Goal: Task Accomplishment & Management: Manage account settings

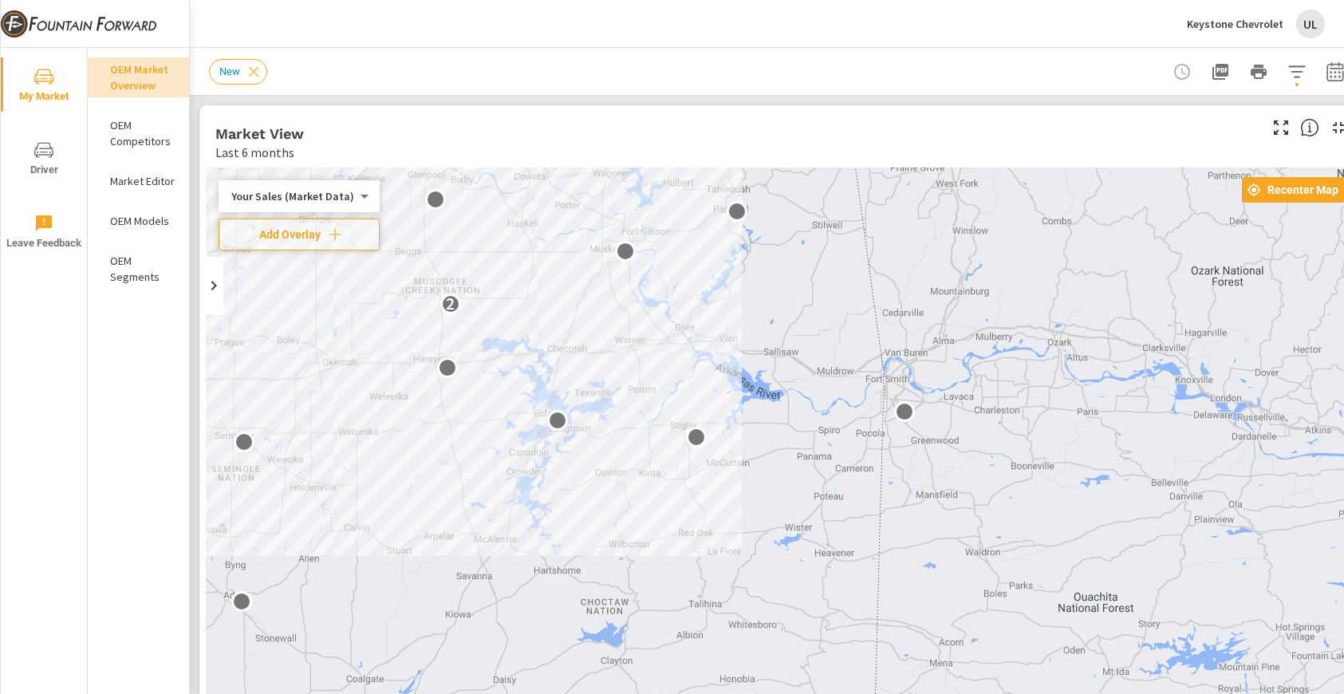
scroll to position [1, 0]
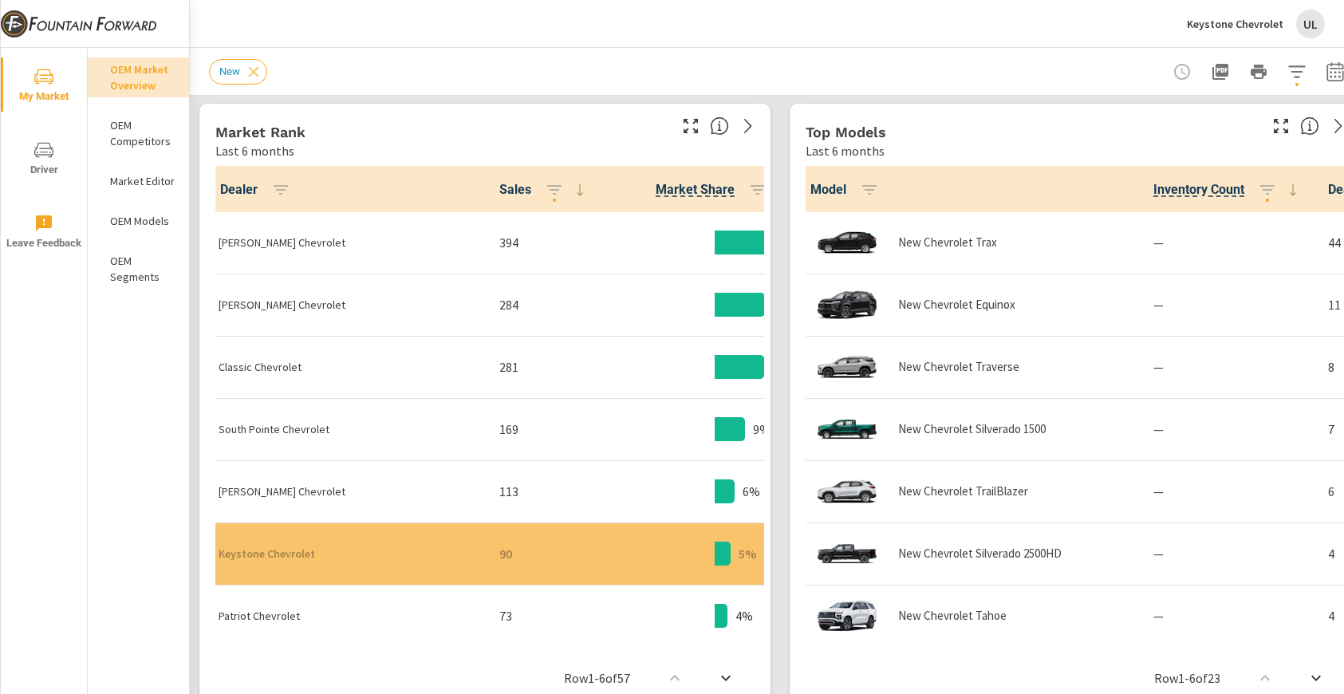
click at [463, 35] on div "Keystone Chevrolet UL" at bounding box center [767, 23] width 1116 height 47
click at [1272, 28] on p "Keystone Chevrolet" at bounding box center [1235, 24] width 96 height 14
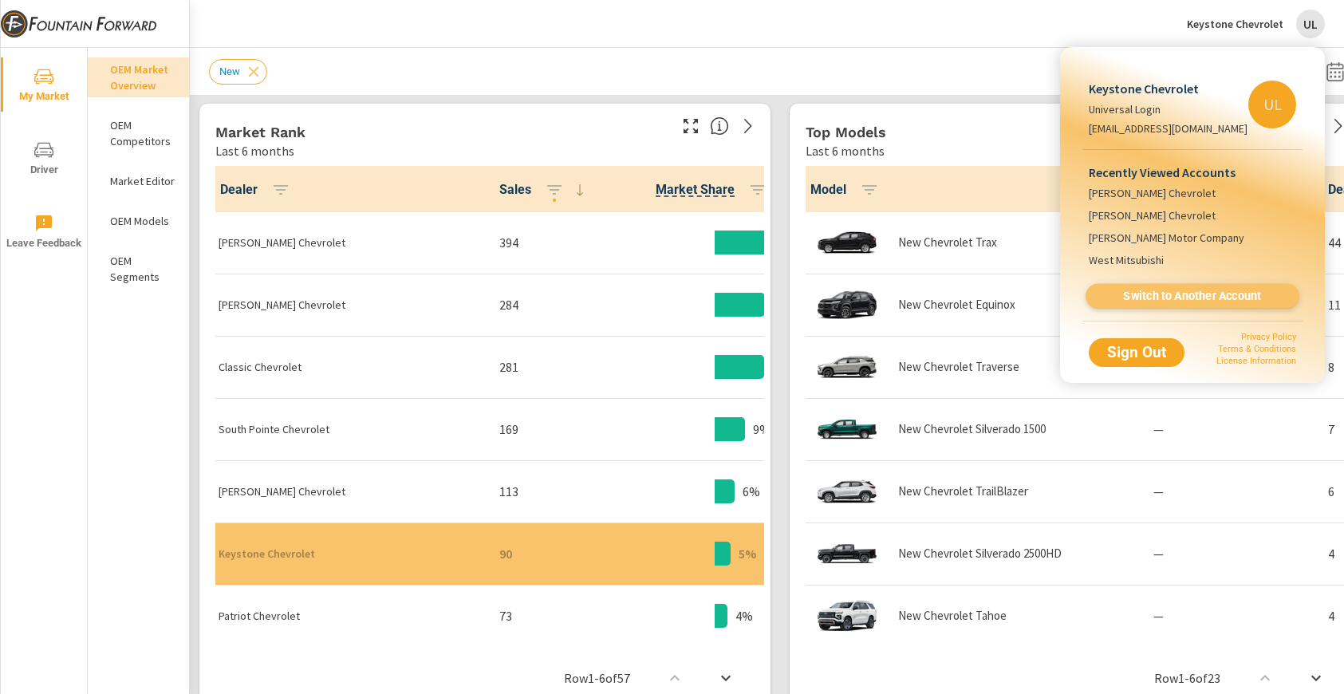
click at [1163, 303] on span "Switch to Another Account" at bounding box center [1191, 296] width 195 height 15
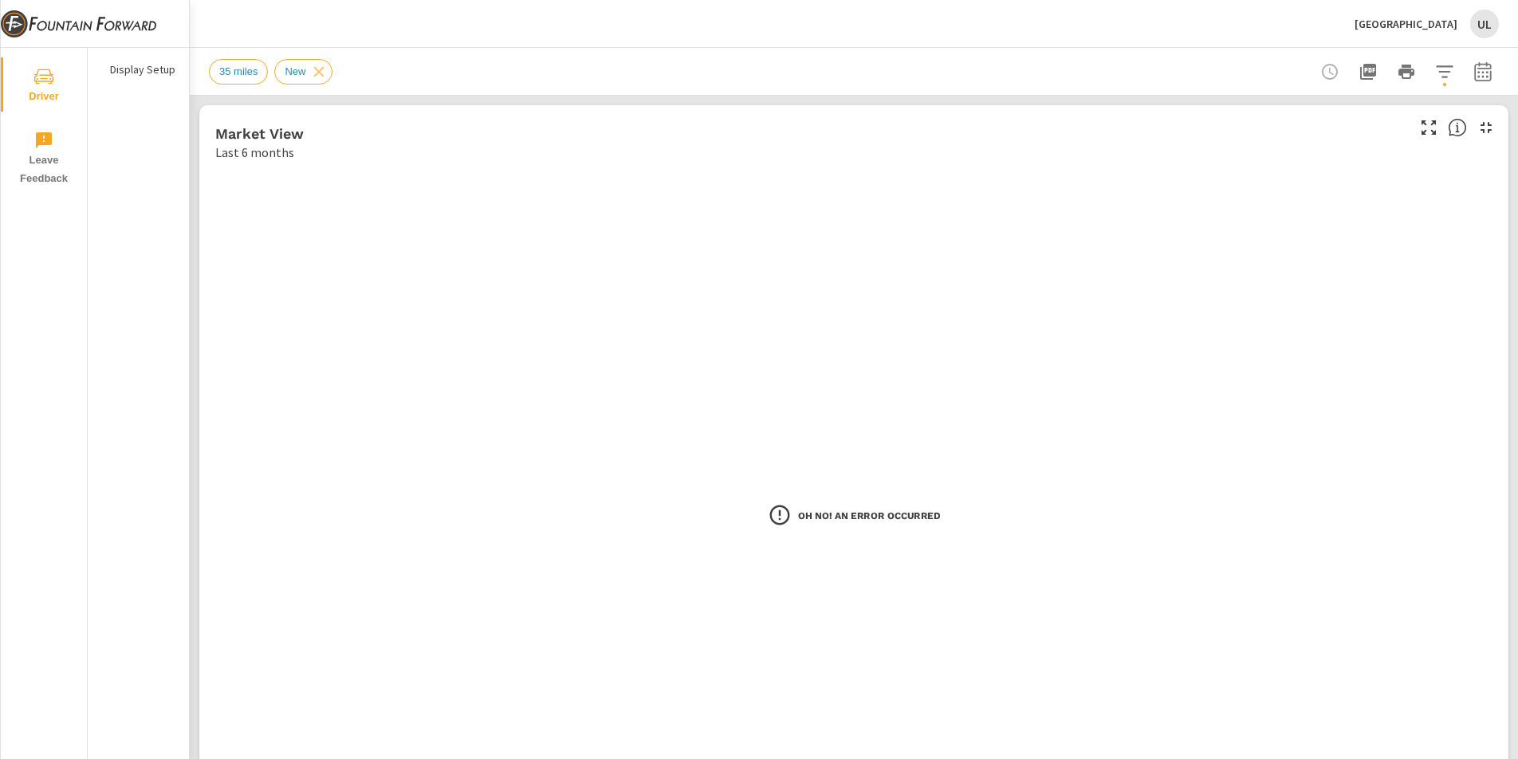
click at [1343, 20] on p "[GEOGRAPHIC_DATA]" at bounding box center [1406, 24] width 103 height 14
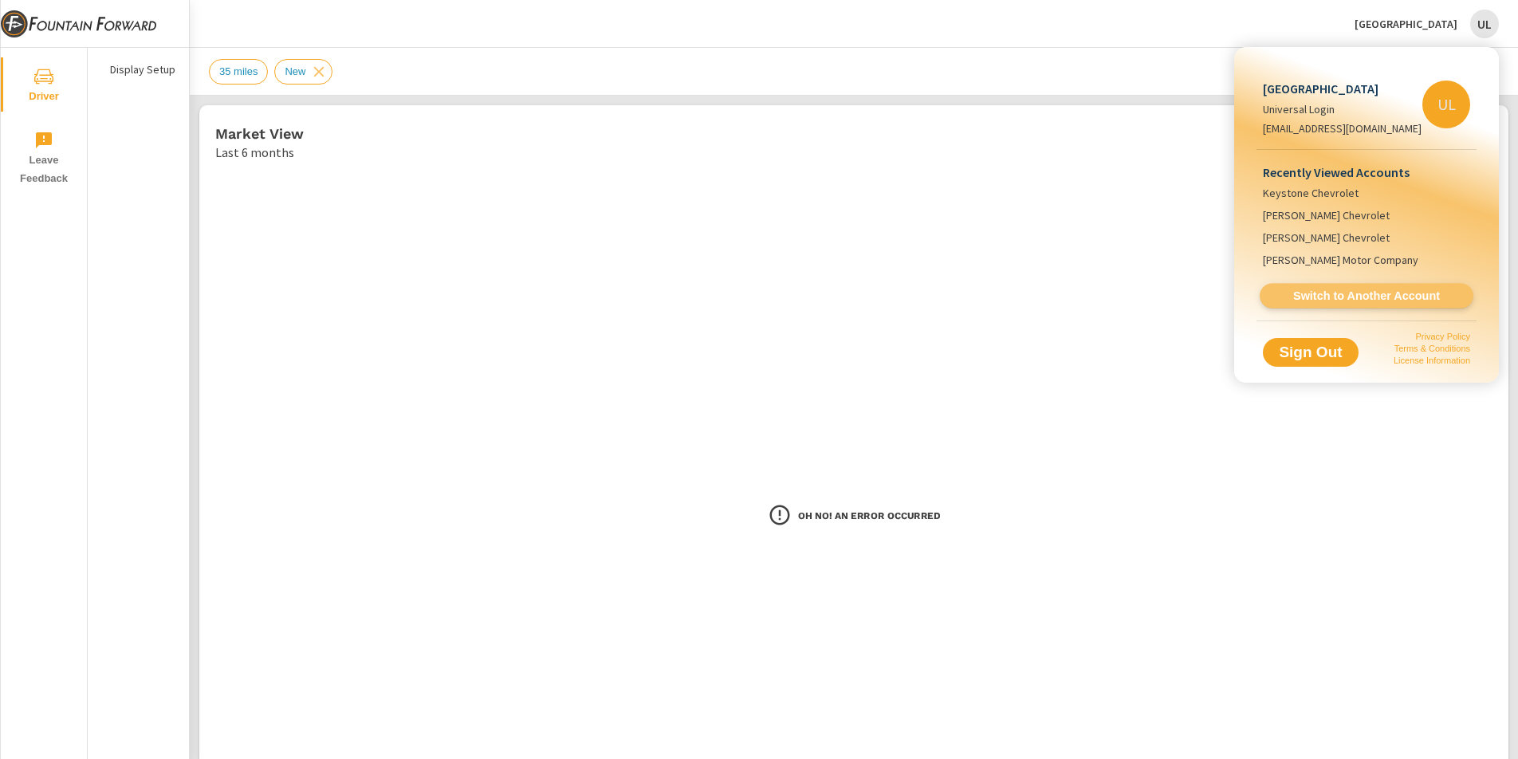
click at [1343, 293] on span "Switch to Another Account" at bounding box center [1366, 296] width 195 height 15
